Goal: Navigation & Orientation: Find specific page/section

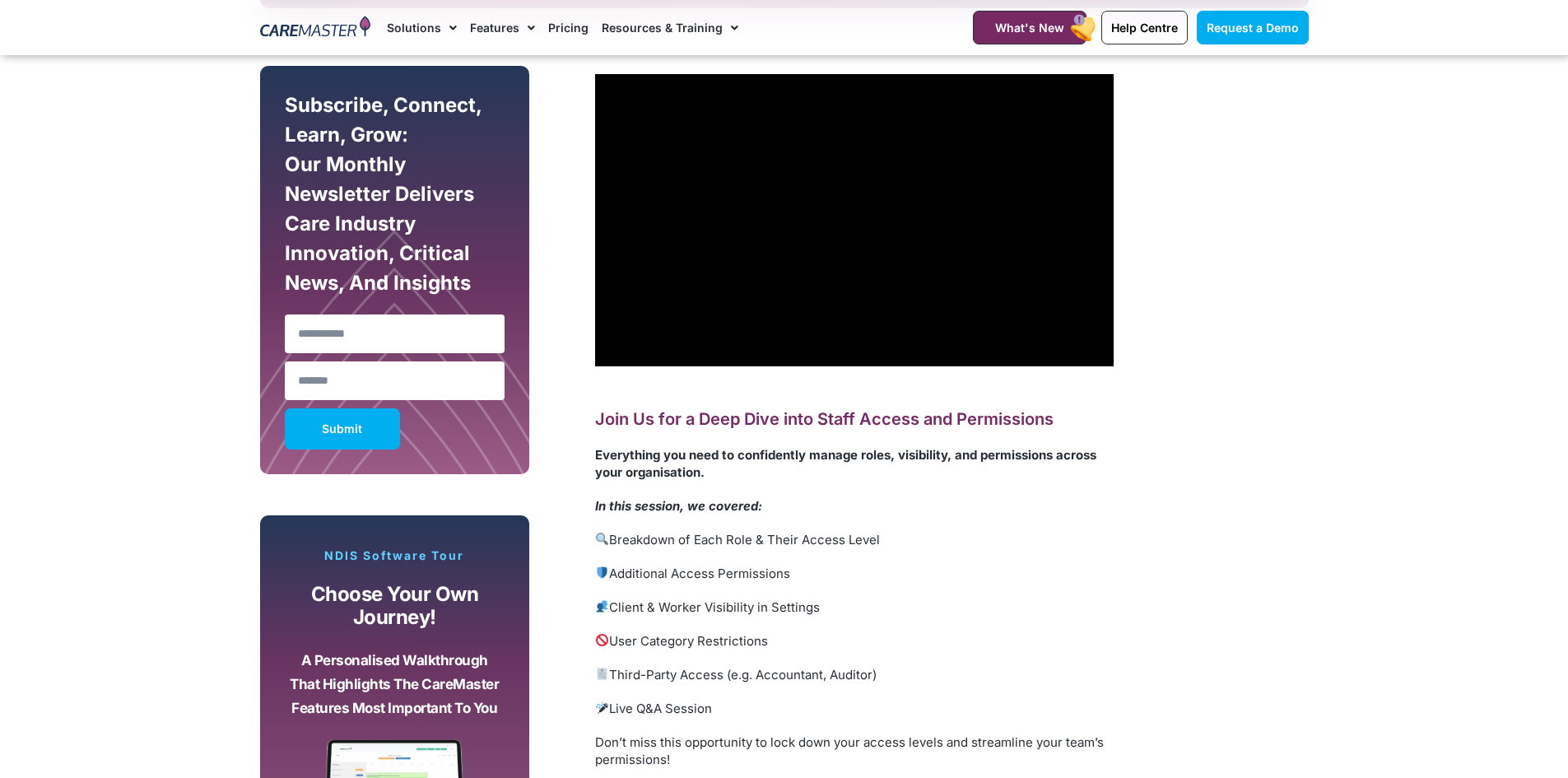
scroll to position [658, 0]
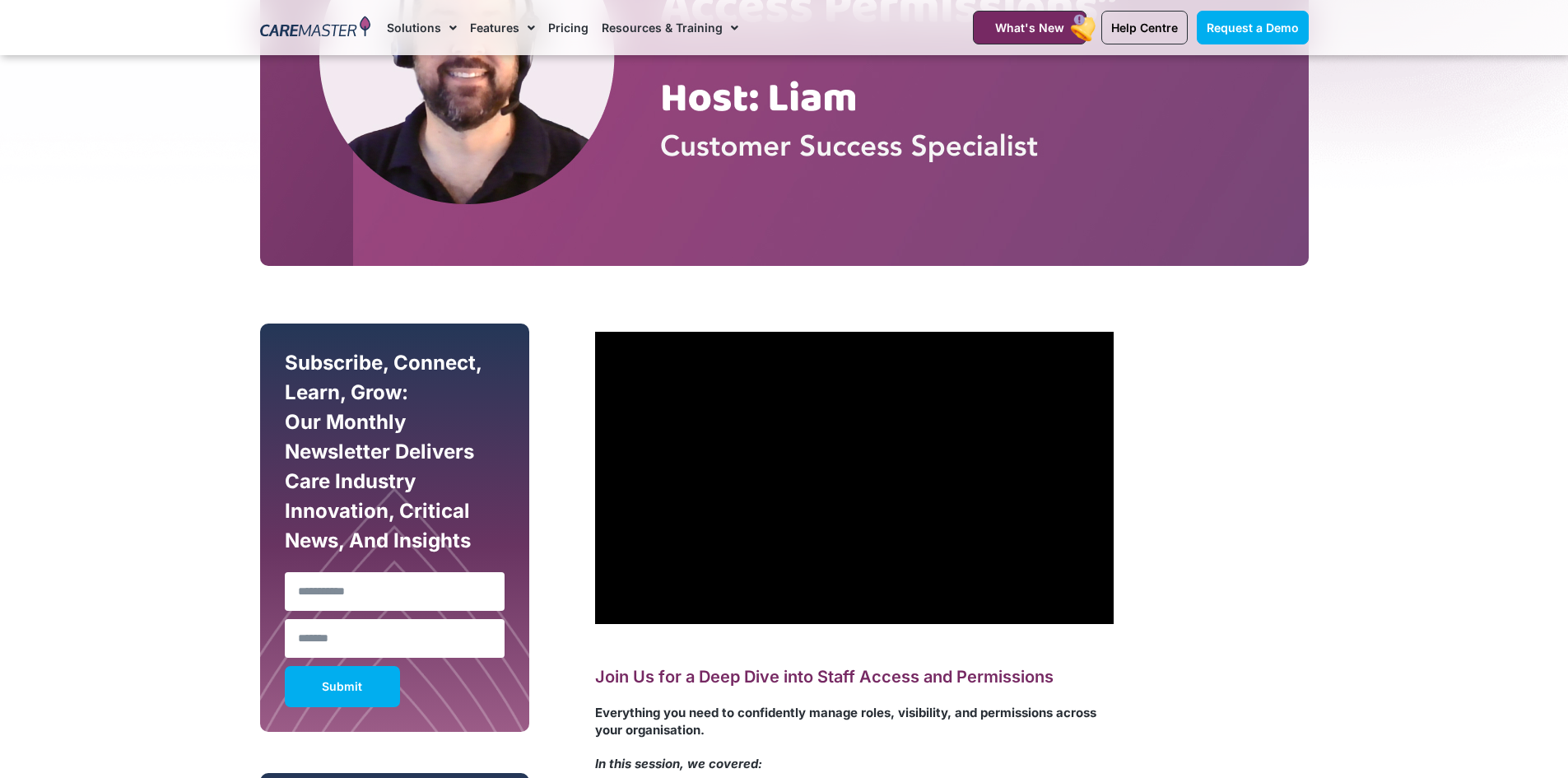
click at [1525, 301] on section "Subscribe, Connect, Learn, Grow: Our Monthly Newsletter Delivers Care Industry …" at bounding box center [784, 775] width 1568 height 1003
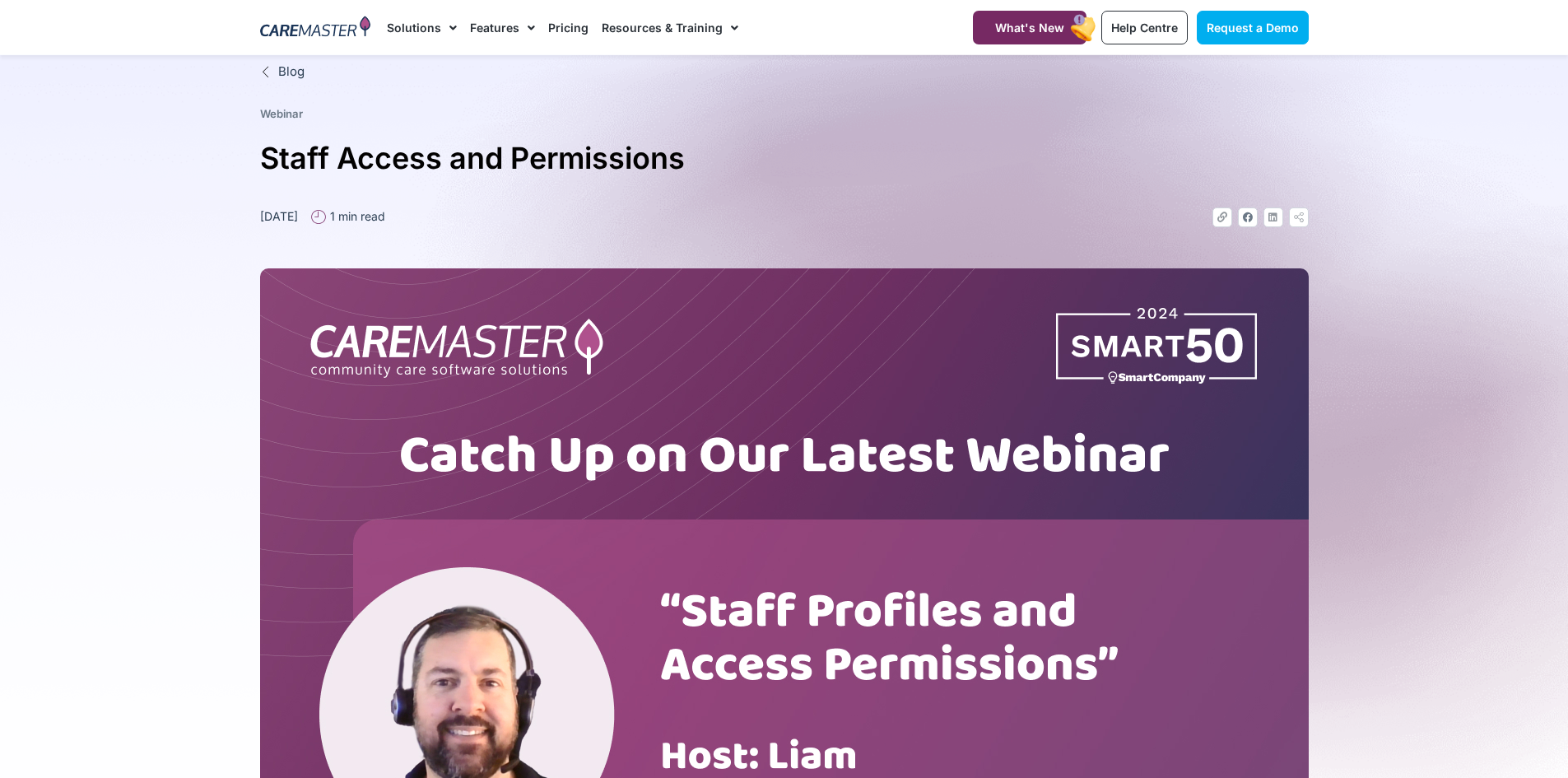
scroll to position [0, 0]
click at [1160, 33] on link "Help Centre" at bounding box center [1144, 27] width 87 height 33
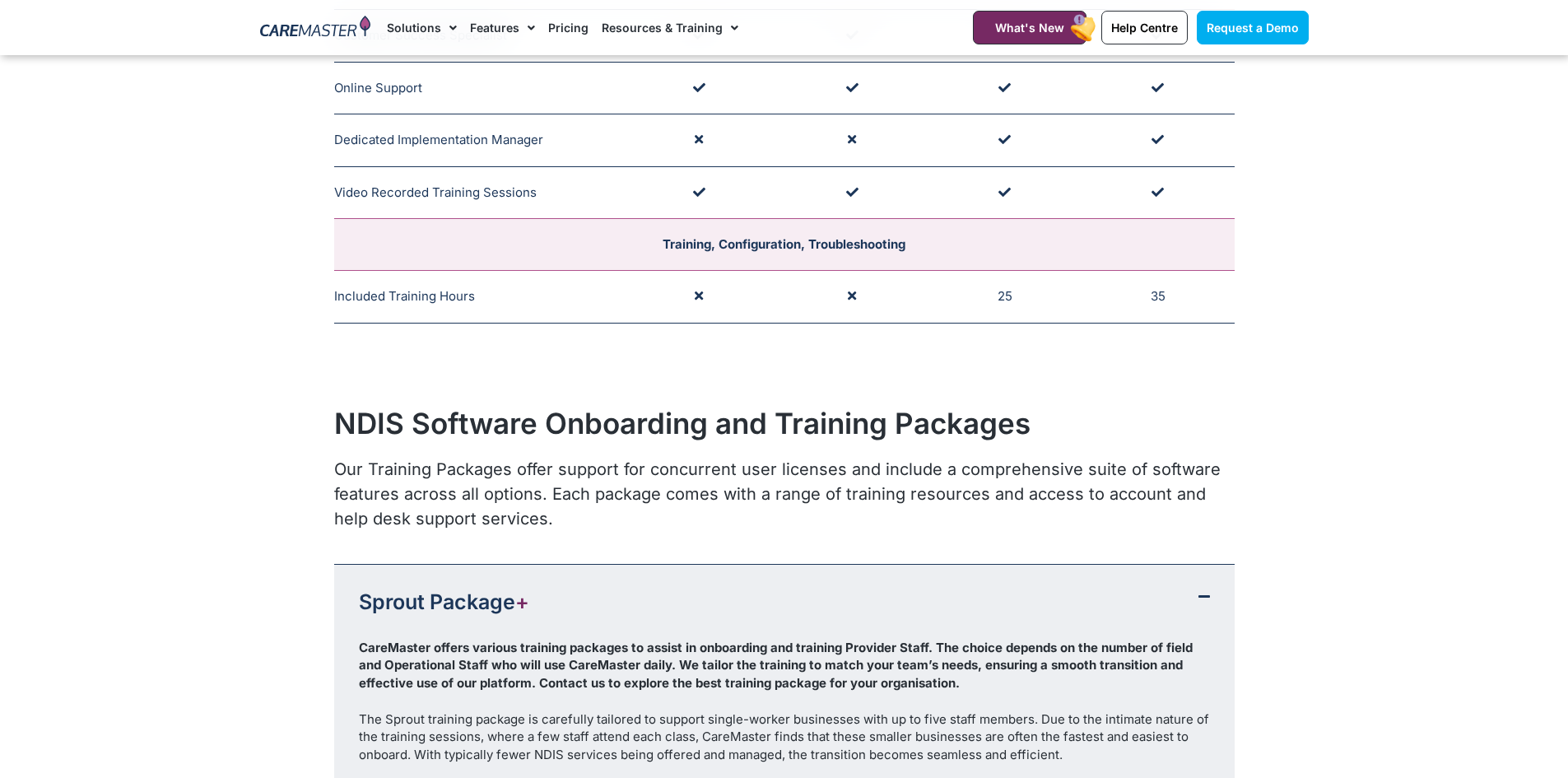
scroll to position [987, 0]
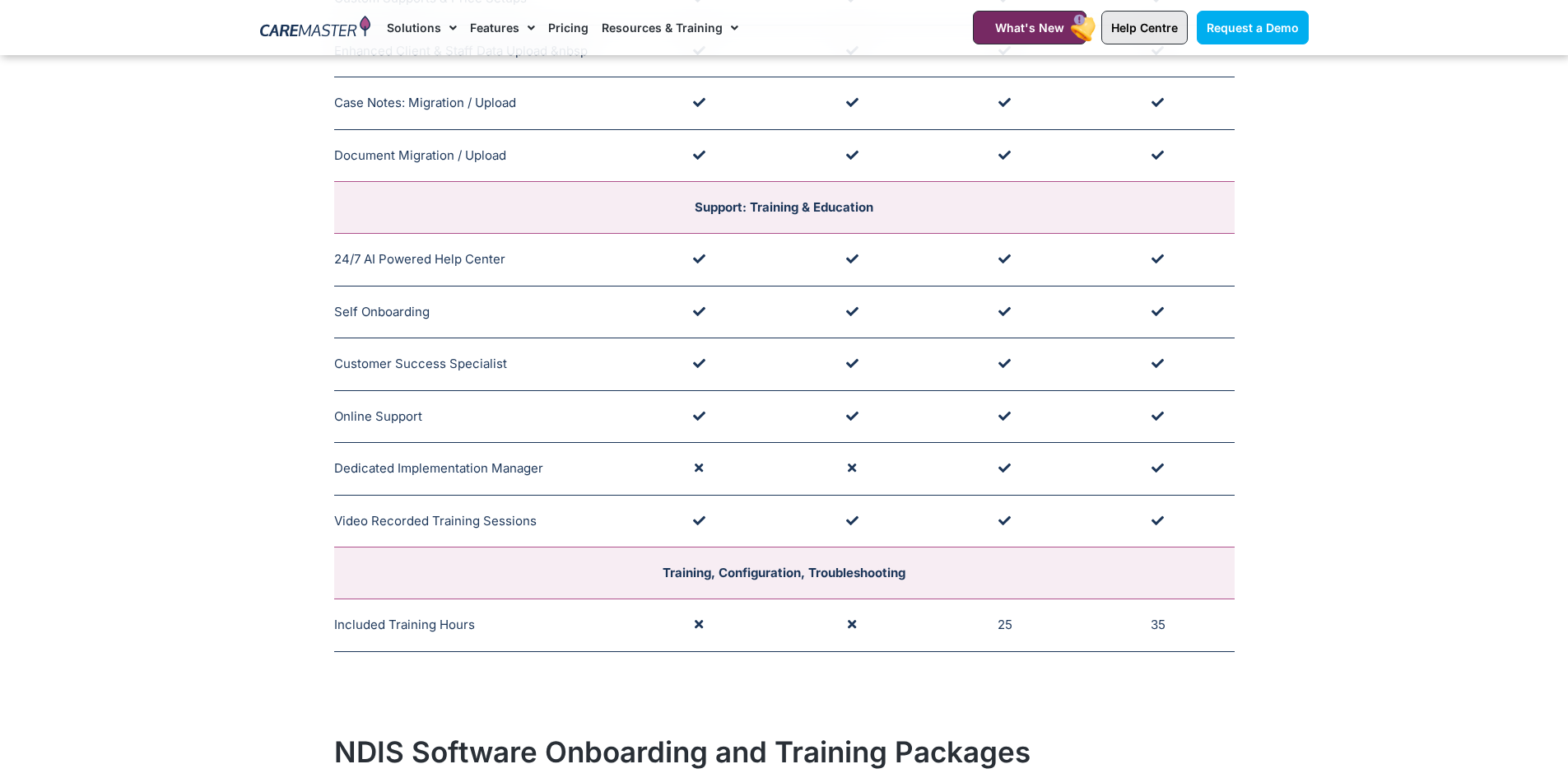
click at [1138, 33] on span "Help Centre" at bounding box center [1144, 27] width 67 height 14
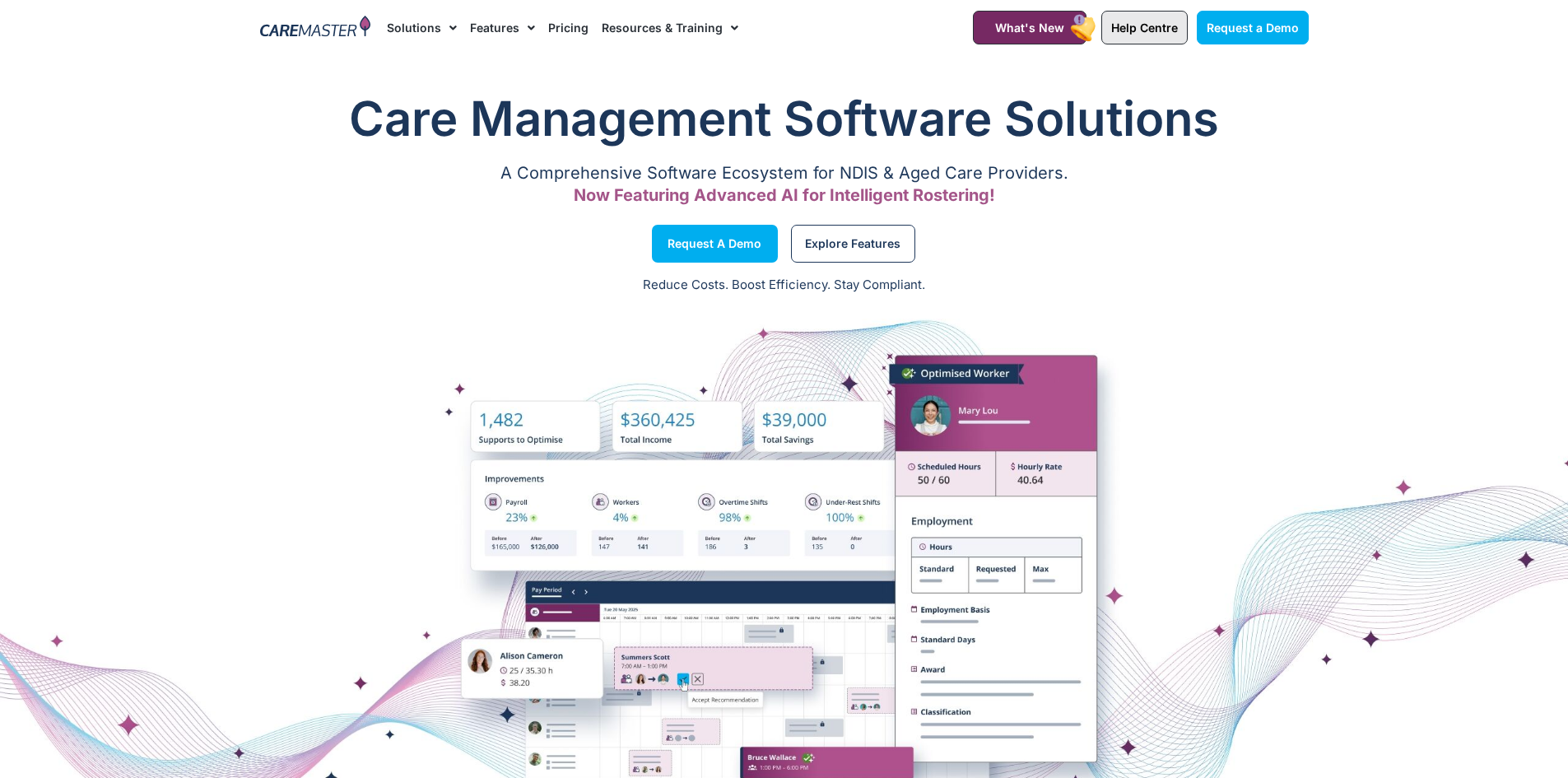
click at [1150, 30] on span "Help Centre" at bounding box center [1144, 27] width 67 height 14
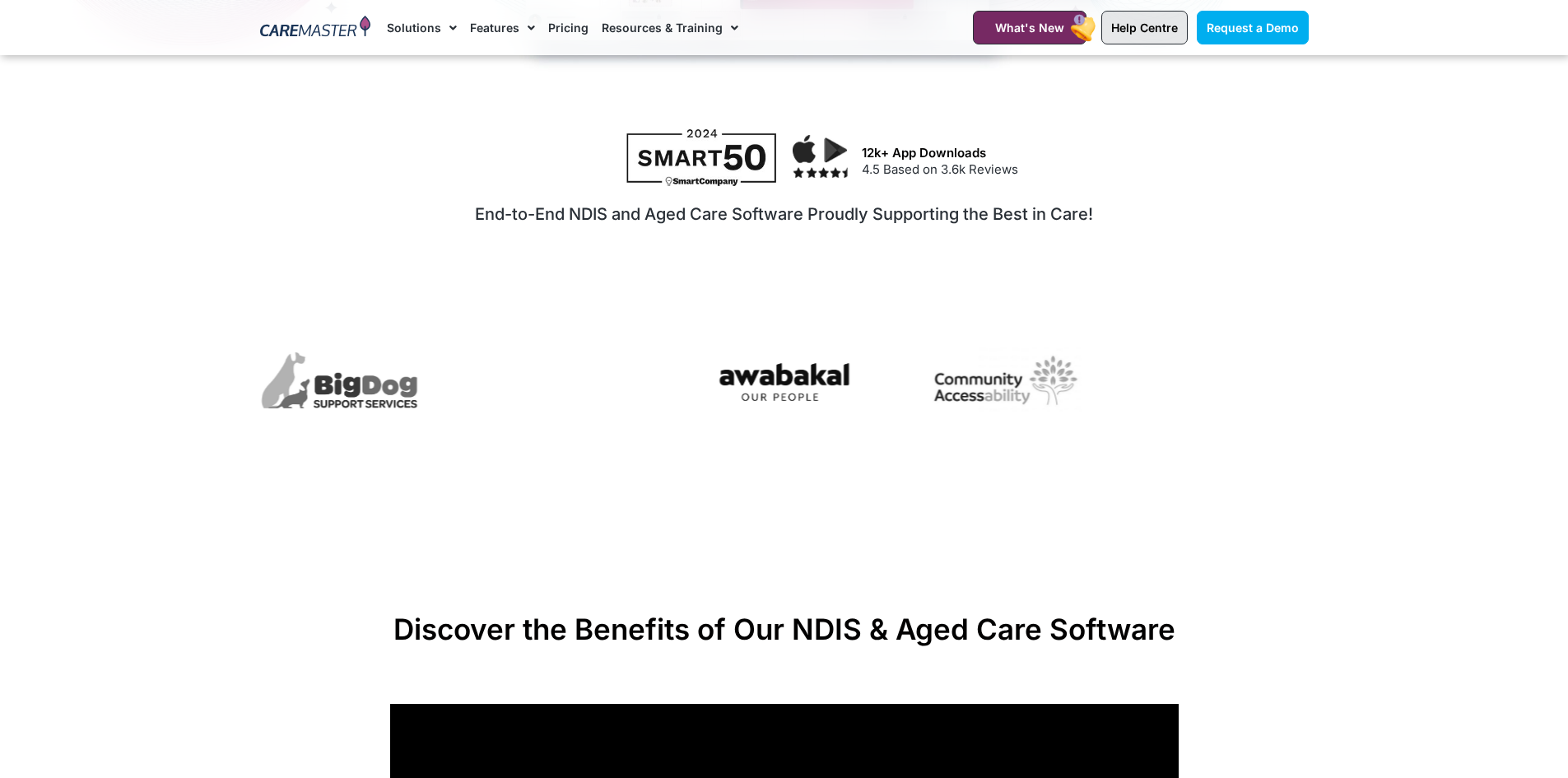
scroll to position [987, 0]
